Goal: Transaction & Acquisition: Subscribe to service/newsletter

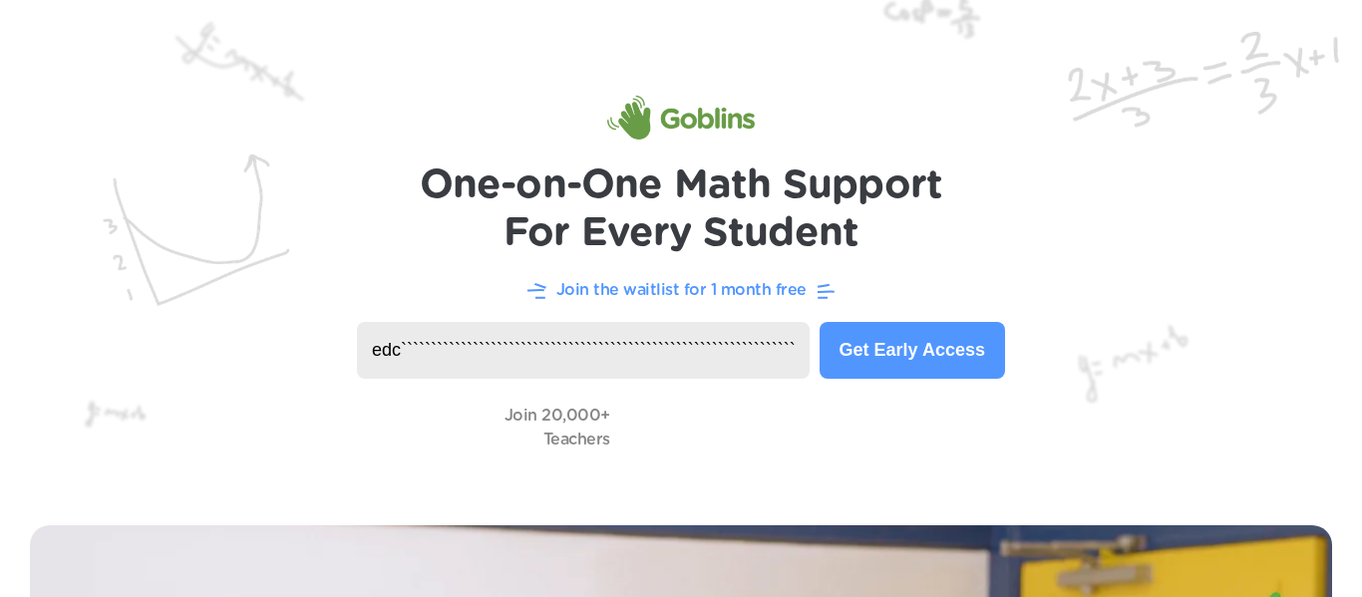
scroll to position [0, 13]
type input "edc``````````````````````````````````````````````````````````````````````"
type button "Join"
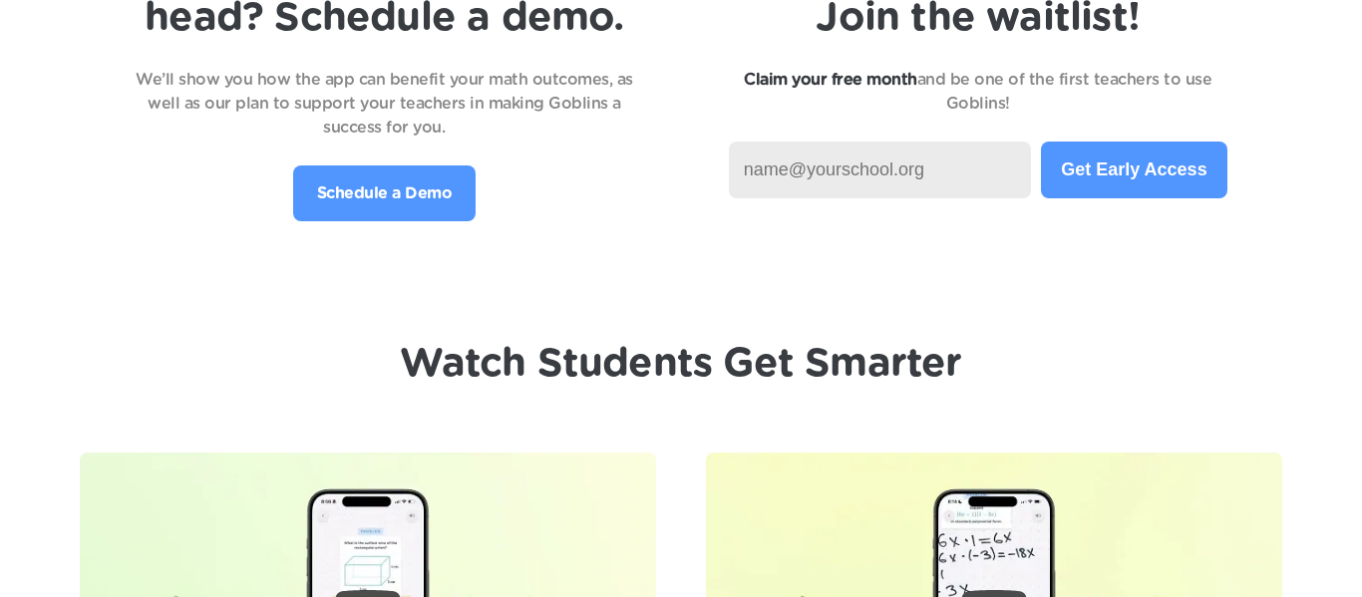
type button "Join"
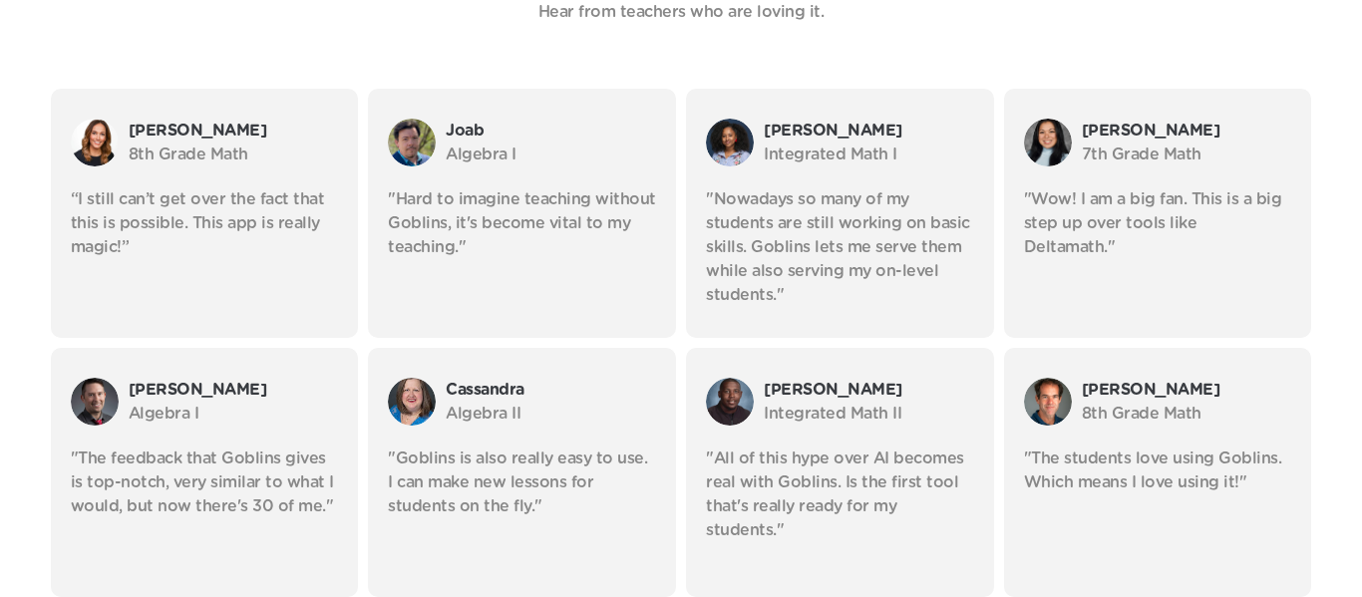
scroll to position [4230, 0]
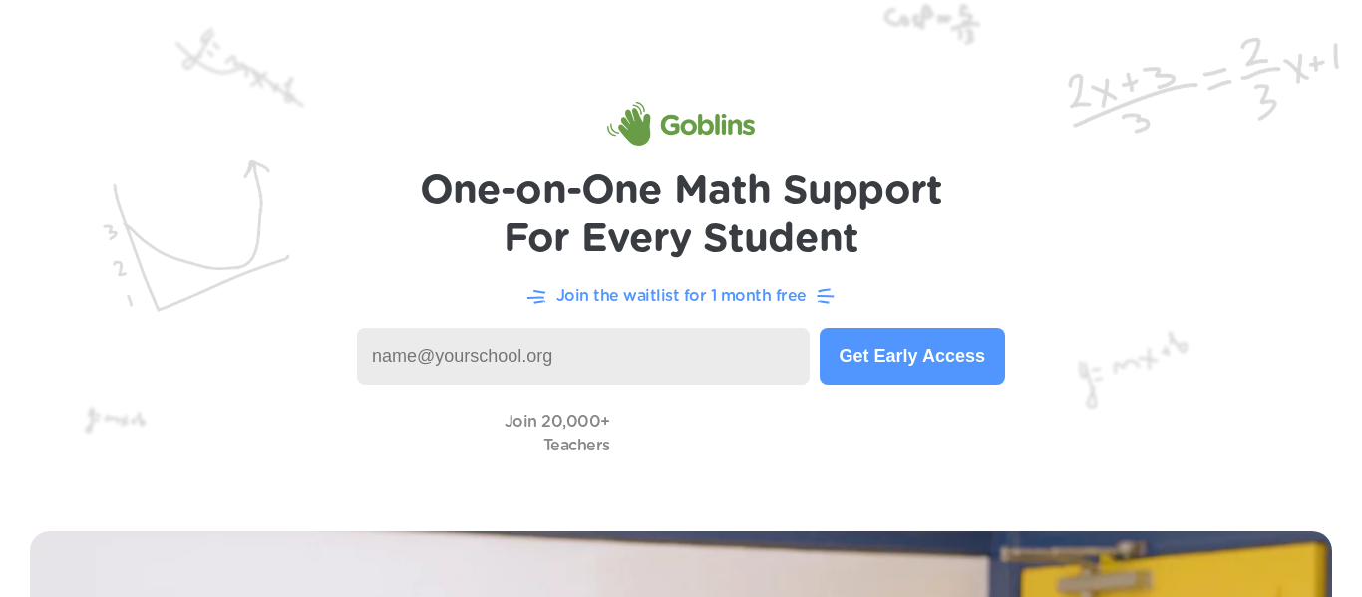
click at [884, 359] on button "Get Early Access" at bounding box center [911, 356] width 185 height 57
